Goal: Find specific fact: Find specific fact

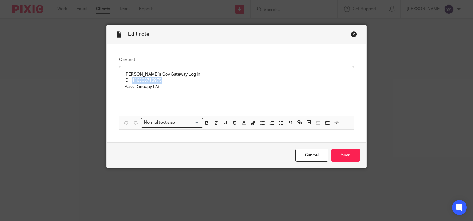
click at [350, 35] on div "Close this dialog window" at bounding box center [353, 34] width 6 height 6
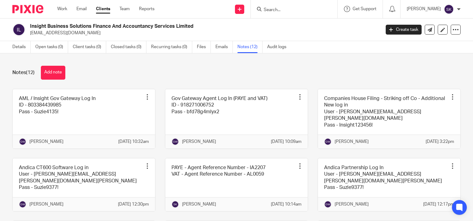
click at [308, 9] on input "Search" at bounding box center [291, 10] width 56 height 6
type input "3"
click at [304, 28] on link at bounding box center [300, 23] width 77 height 9
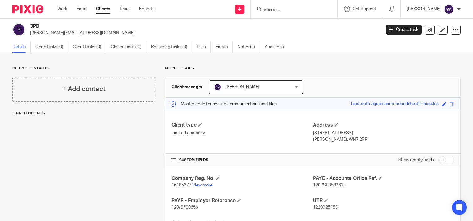
scroll to position [33, 0]
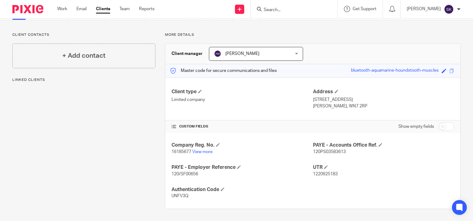
click at [322, 174] on span "1220925183" at bounding box center [325, 174] width 25 height 4
copy span "1220925183"
